Goal: Task Accomplishment & Management: Complete application form

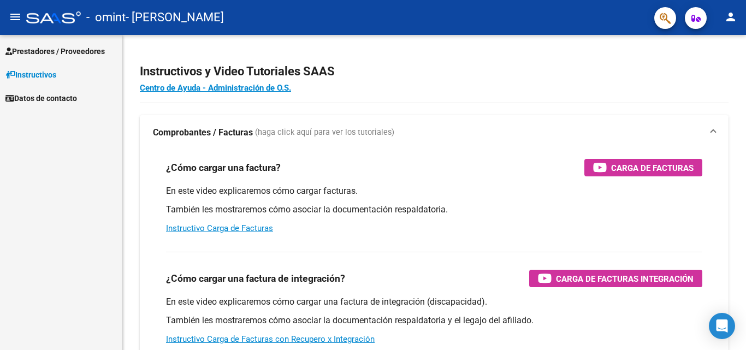
click at [75, 48] on span "Prestadores / Proveedores" at bounding box center [54, 51] width 99 height 12
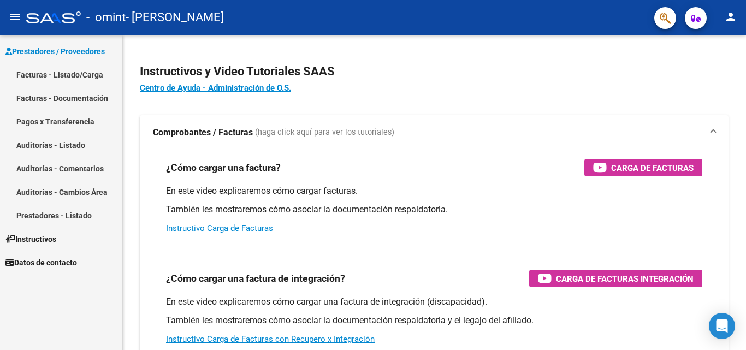
click at [85, 72] on link "Facturas - Listado/Carga" at bounding box center [61, 74] width 122 height 23
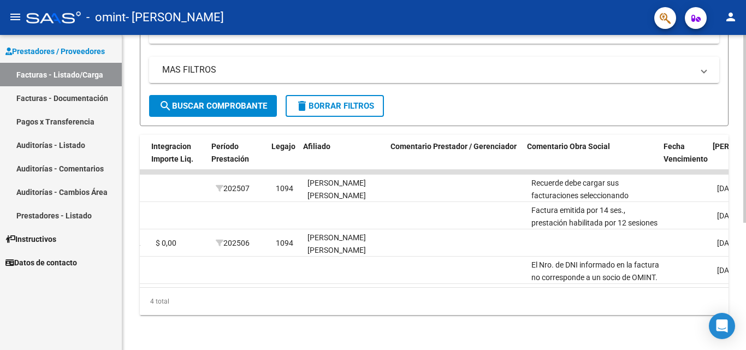
scroll to position [0, 1352]
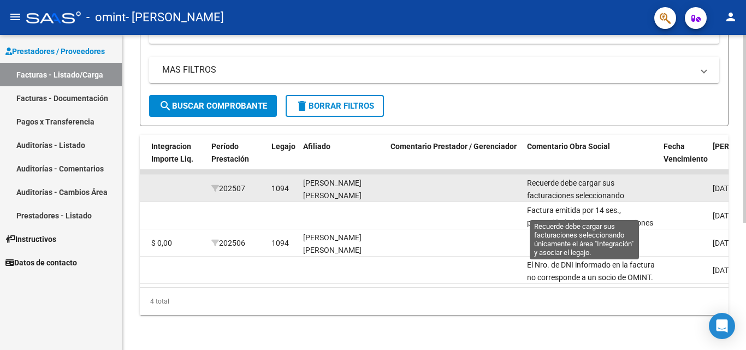
click at [581, 186] on span "Recuerde debe cargar sus facturaciones seleccionando únicamente el área "Integr…" at bounding box center [584, 202] width 114 height 46
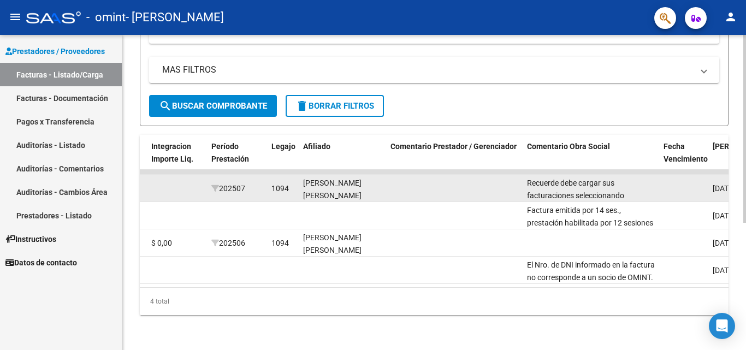
click at [581, 186] on span "Recuerde debe cargar sus facturaciones seleccionando únicamente el área "Integr…" at bounding box center [584, 202] width 114 height 46
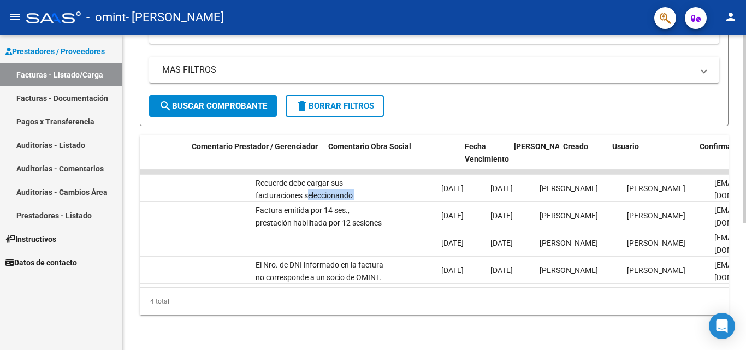
scroll to position [0, 1536]
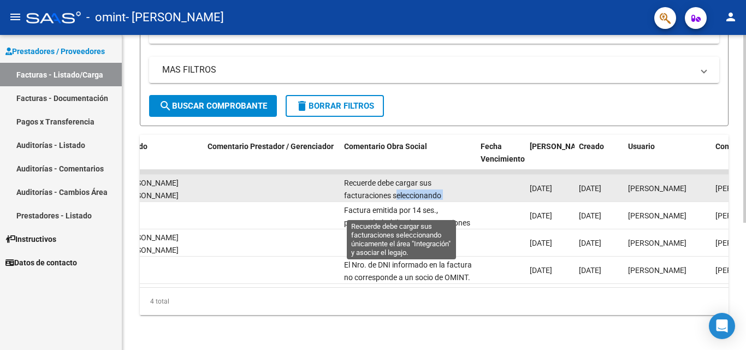
click at [408, 183] on span "Recuerde debe cargar sus facturaciones seleccionando únicamente el área "Integr…" at bounding box center [401, 202] width 114 height 46
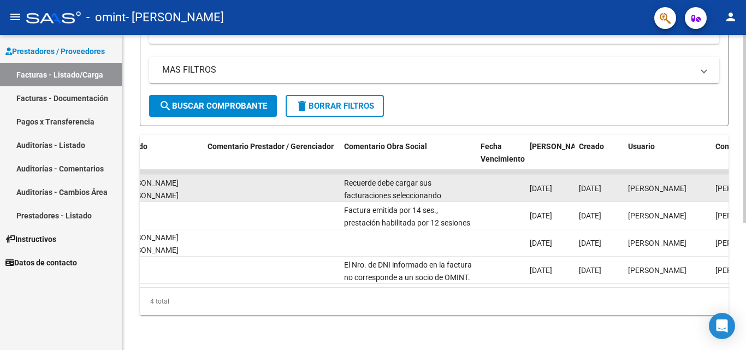
drag, startPoint x: 408, startPoint y: 183, endPoint x: 374, endPoint y: 182, distance: 33.9
click at [374, 182] on span "Recuerde debe cargar sus facturaciones seleccionando únicamente el área "Integr…" at bounding box center [401, 202] width 114 height 46
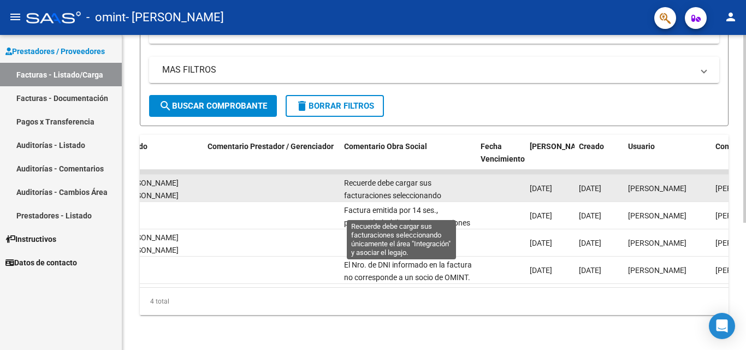
click at [425, 187] on span "Recuerde debe cargar sus facturaciones seleccionando únicamente el área "Integr…" at bounding box center [401, 202] width 114 height 46
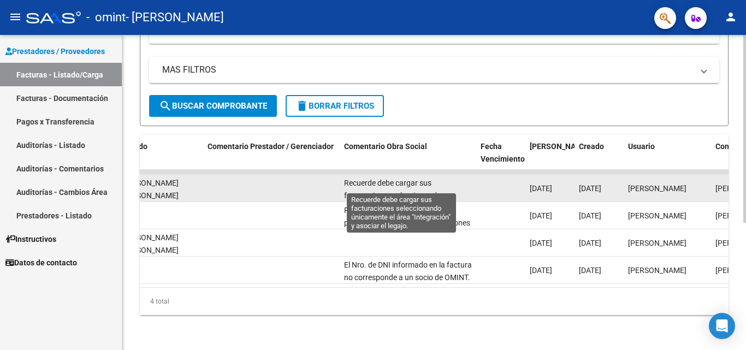
scroll to position [1, 0]
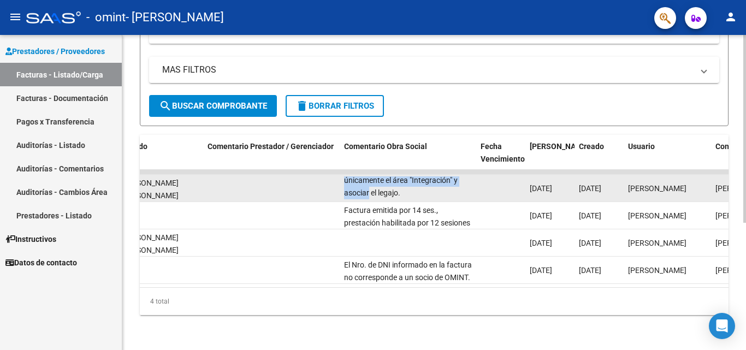
drag, startPoint x: 443, startPoint y: 189, endPoint x: 425, endPoint y: 191, distance: 17.7
click at [425, 191] on datatable-body-cell "Recuerde debe cargar sus facturaciones seleccionando únicamente el área "Integr…" at bounding box center [408, 188] width 137 height 27
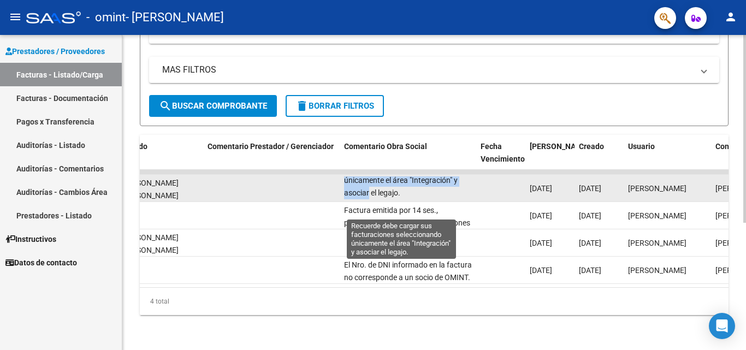
scroll to position [0, 0]
click at [345, 178] on span "Recuerde debe cargar sus facturaciones seleccionando únicamente el área "Integr…" at bounding box center [401, 201] width 114 height 46
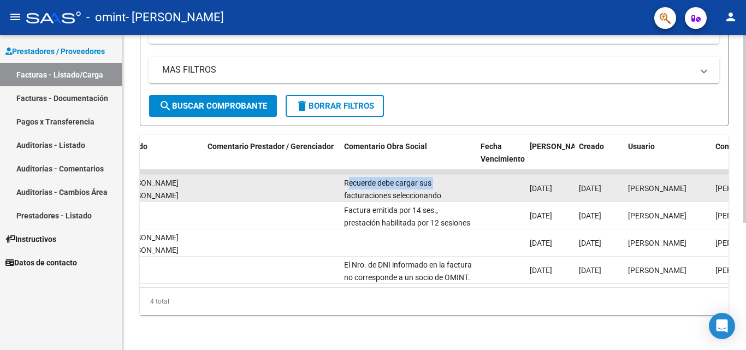
drag, startPoint x: 346, startPoint y: 174, endPoint x: 455, endPoint y: 177, distance: 108.2
click at [455, 177] on div "Recuerde debe cargar sus facturaciones seleccionando únicamente el área "Integr…" at bounding box center [408, 188] width 128 height 23
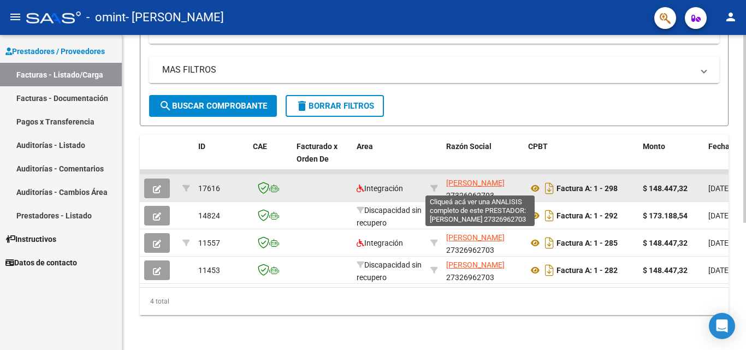
click at [472, 179] on span "[PERSON_NAME]" at bounding box center [475, 183] width 58 height 9
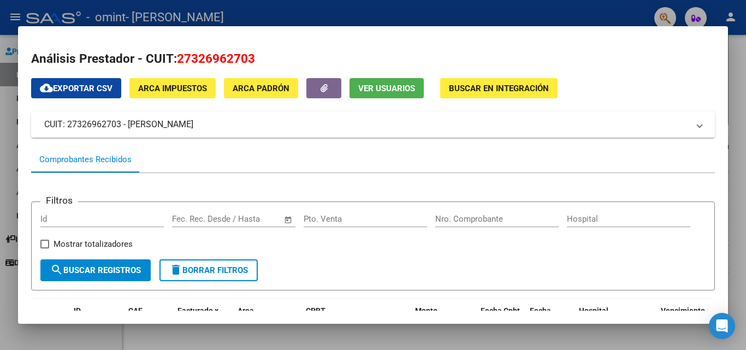
click at [746, 96] on div at bounding box center [373, 175] width 746 height 350
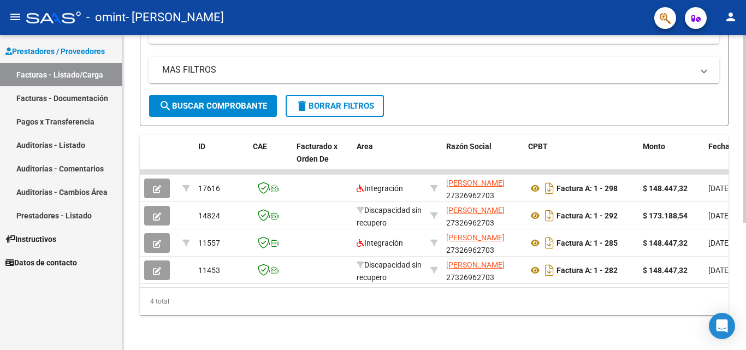
click at [739, 103] on div "Video tutorial PRESTADORES -> Listado de CPBTs Emitidos por Prestadores / Prove…" at bounding box center [434, 90] width 624 height 520
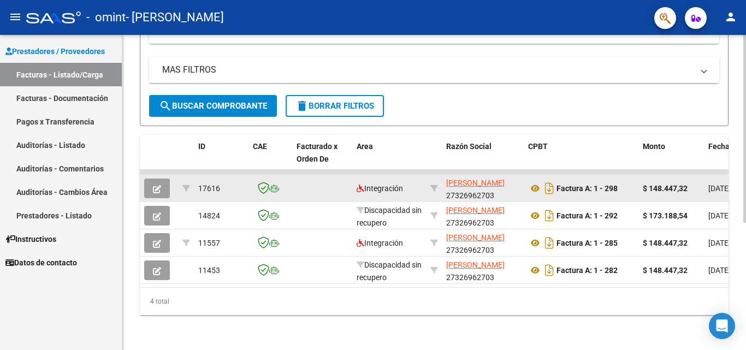
click at [624, 183] on div "Factura A: 1 - 298" at bounding box center [581, 188] width 106 height 17
click at [692, 185] on div "$ 148.447,32" at bounding box center [671, 189] width 57 height 13
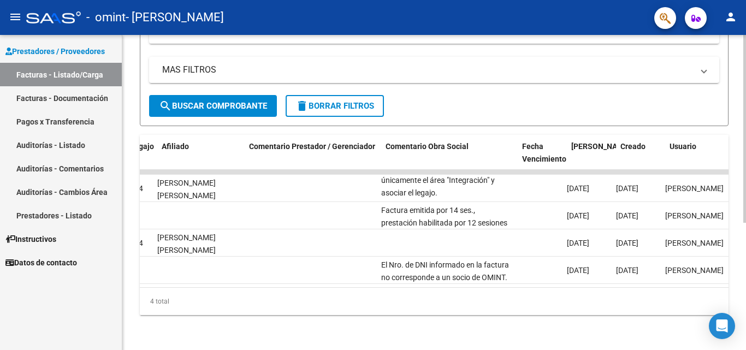
scroll to position [0, 1494]
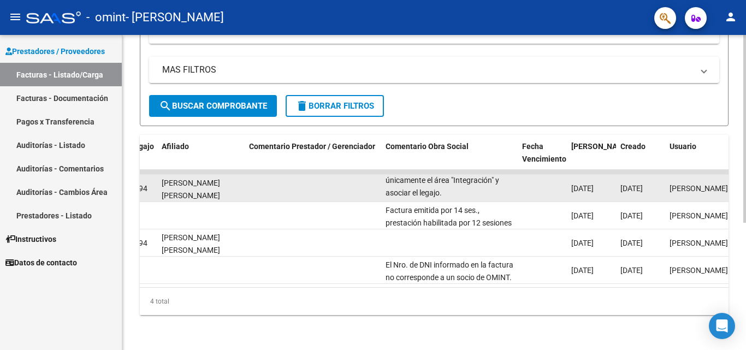
click at [482, 178] on div "Recuerde debe cargar sus facturaciones seleccionando únicamente el área "Integr…" at bounding box center [450, 188] width 128 height 23
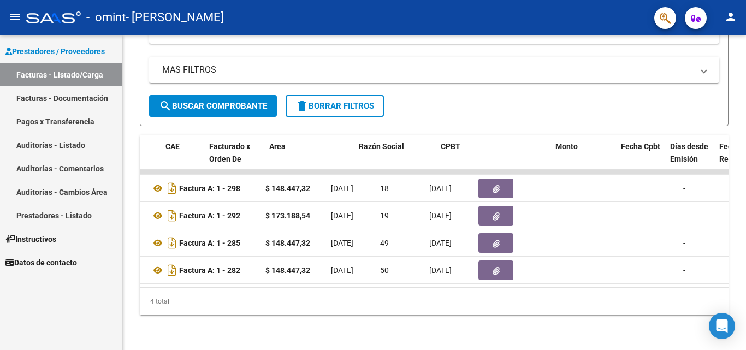
scroll to position [0, 0]
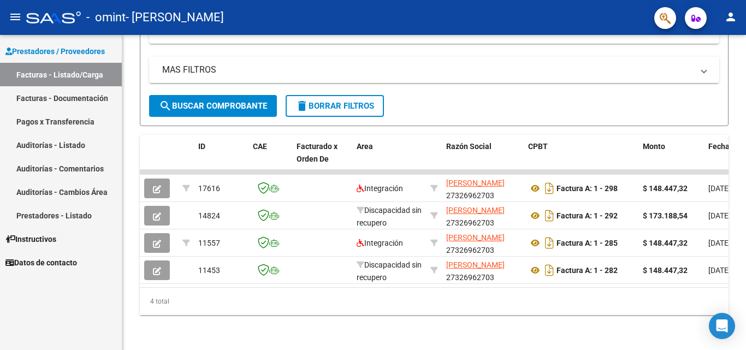
drag, startPoint x: 234, startPoint y: 286, endPoint x: 87, endPoint y: 293, distance: 146.6
click at [87, 293] on mat-sidenav-container "Prestadores / Proveedores Facturas - Listado/Carga Facturas - Documentación Pag…" at bounding box center [373, 192] width 746 height 315
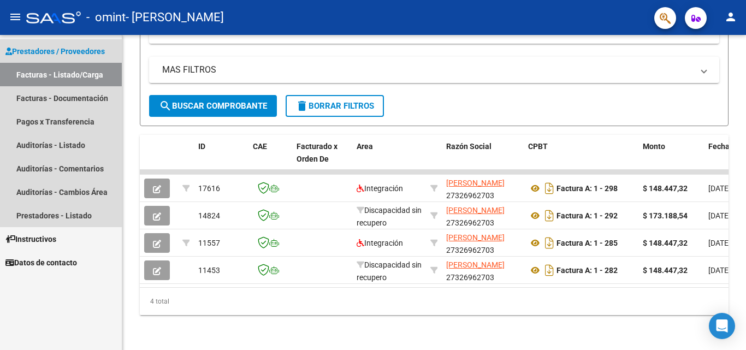
click at [81, 74] on link "Facturas - Listado/Carga" at bounding box center [61, 74] width 122 height 23
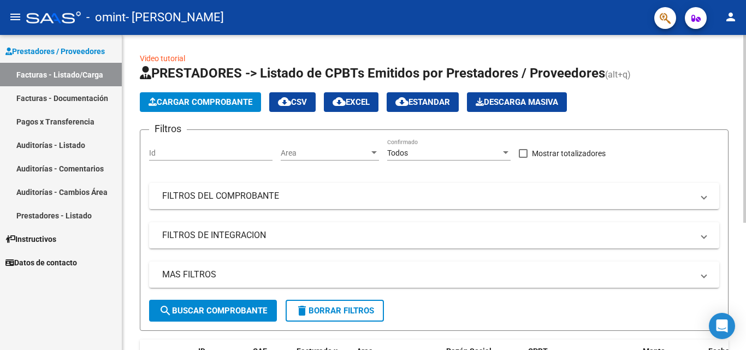
click at [281, 145] on div "Area Area" at bounding box center [330, 150] width 98 height 22
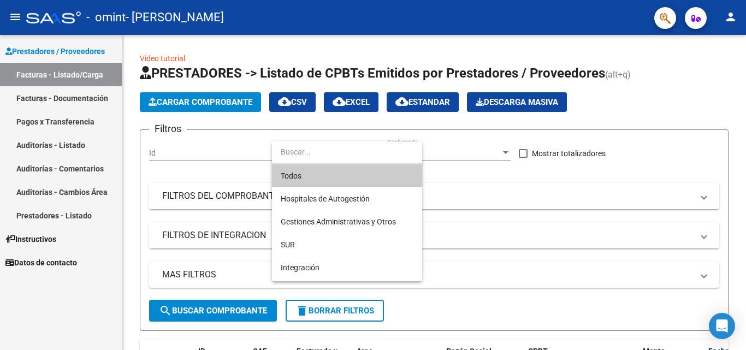
click at [633, 183] on div at bounding box center [373, 175] width 746 height 350
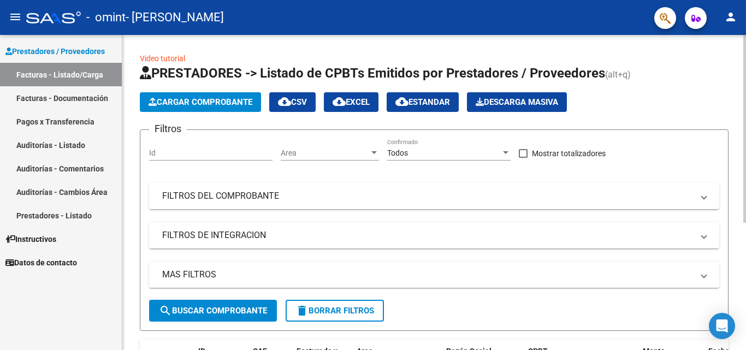
click at [662, 76] on h1 "PRESTADORES -> Listado de CPBTs Emitidos por Prestadores / Proveedores (alt+q)" at bounding box center [434, 73] width 589 height 19
click at [232, 99] on span "Cargar Comprobante" at bounding box center [201, 102] width 104 height 10
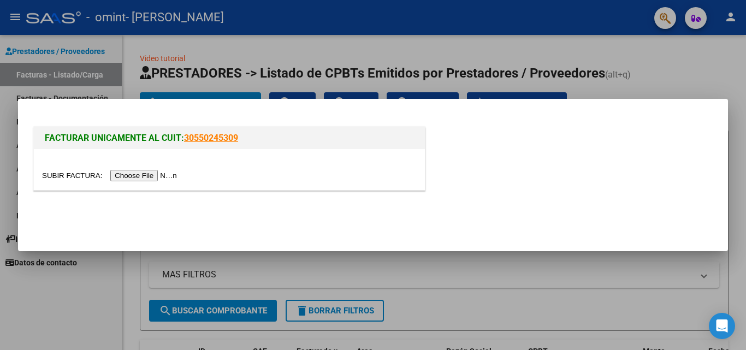
click at [146, 179] on input "file" at bounding box center [111, 175] width 138 height 11
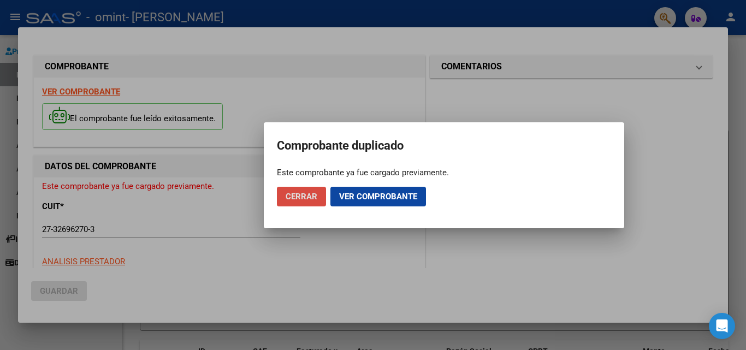
click at [295, 199] on span "Cerrar" at bounding box center [302, 197] width 32 height 10
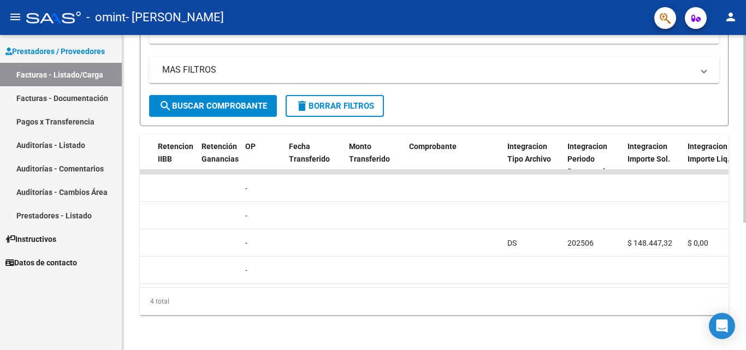
scroll to position [0, 1715]
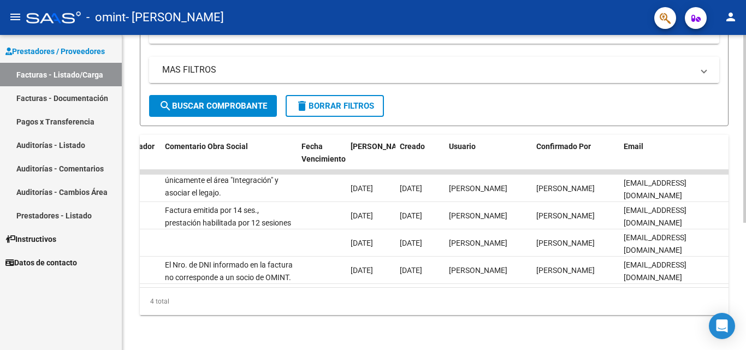
drag, startPoint x: 495, startPoint y: 157, endPoint x: 308, endPoint y: 58, distance: 211.4
click at [495, 158] on datatable-header-cell "Usuario" at bounding box center [488, 159] width 87 height 48
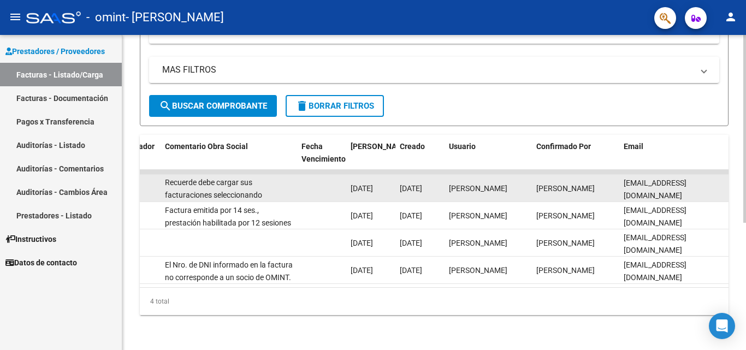
scroll to position [27, 0]
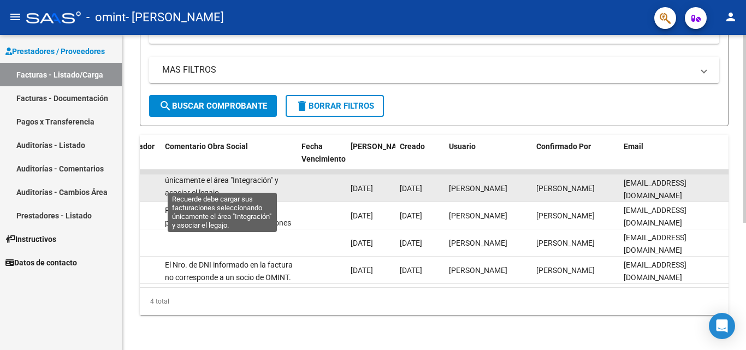
click at [272, 173] on span "Recuerde debe cargar sus facturaciones seleccionando únicamente el área "Integr…" at bounding box center [222, 174] width 114 height 46
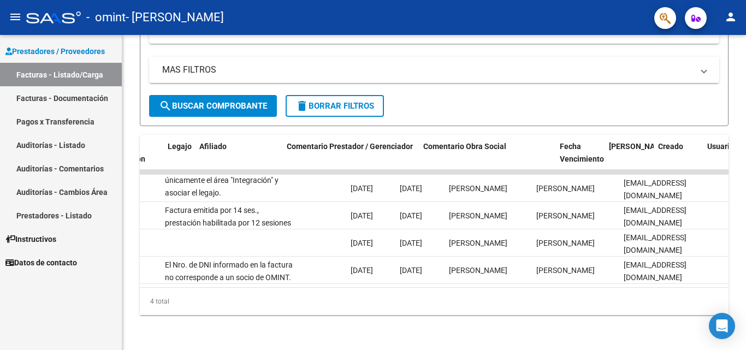
drag, startPoint x: 665, startPoint y: 288, endPoint x: 14, endPoint y: 219, distance: 655.0
click at [14, 219] on mat-sidenav-container "Prestadores / Proveedores Facturas - Listado/Carga Facturas - Documentación Pag…" at bounding box center [373, 192] width 746 height 315
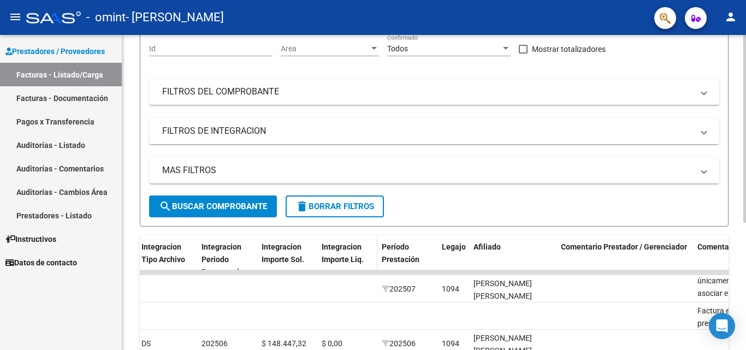
scroll to position [0, 0]
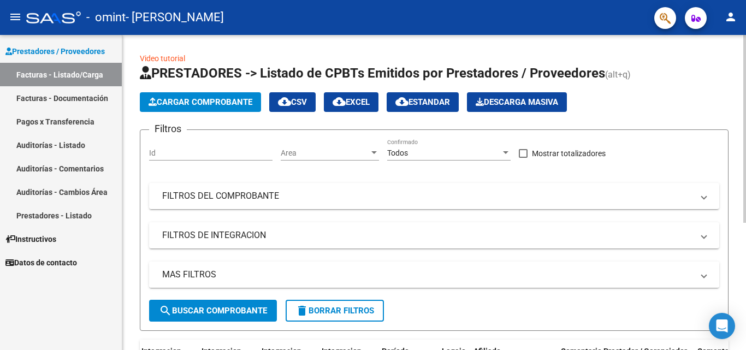
click at [374, 267] on mat-expansion-panel-header "MAS FILTROS" at bounding box center [434, 275] width 570 height 26
